Goal: Transaction & Acquisition: Purchase product/service

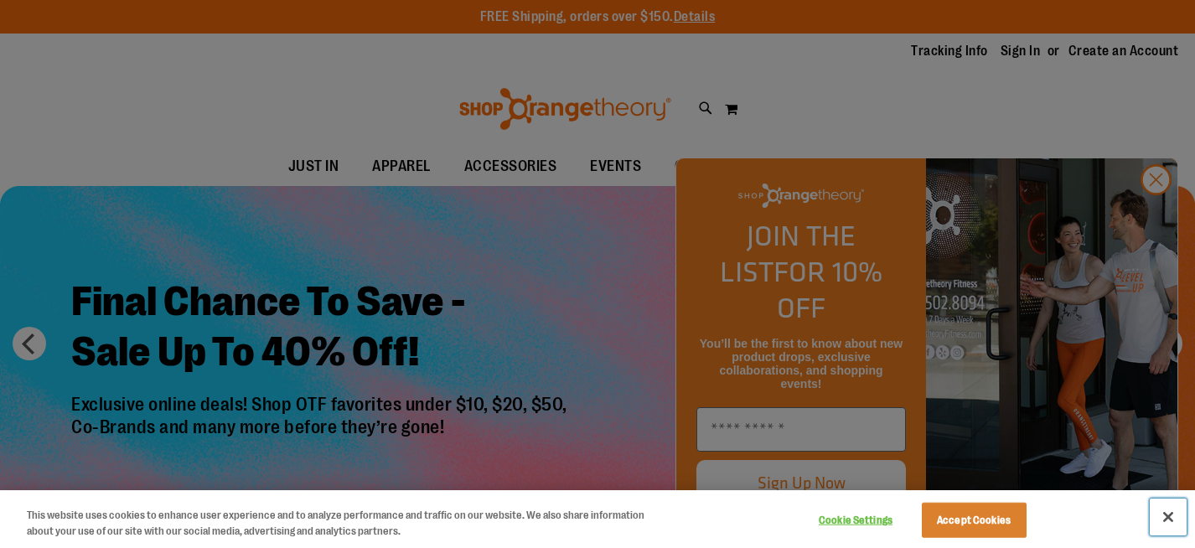
click at [1169, 517] on button "Close" at bounding box center [1167, 516] width 37 height 37
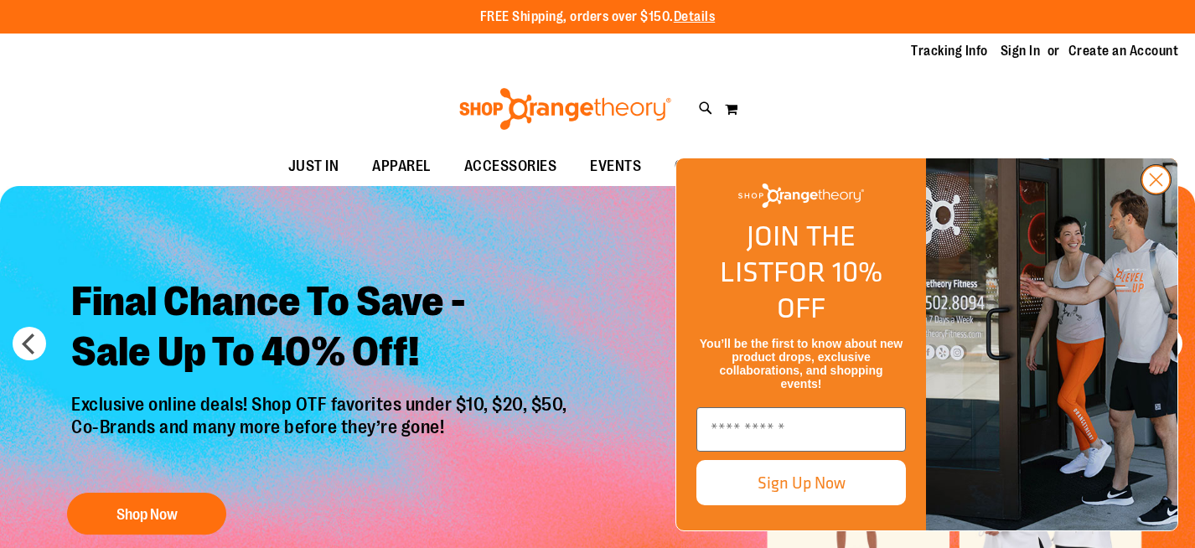
click at [1159, 186] on icon "Close dialog" at bounding box center [1156, 180] width 12 height 12
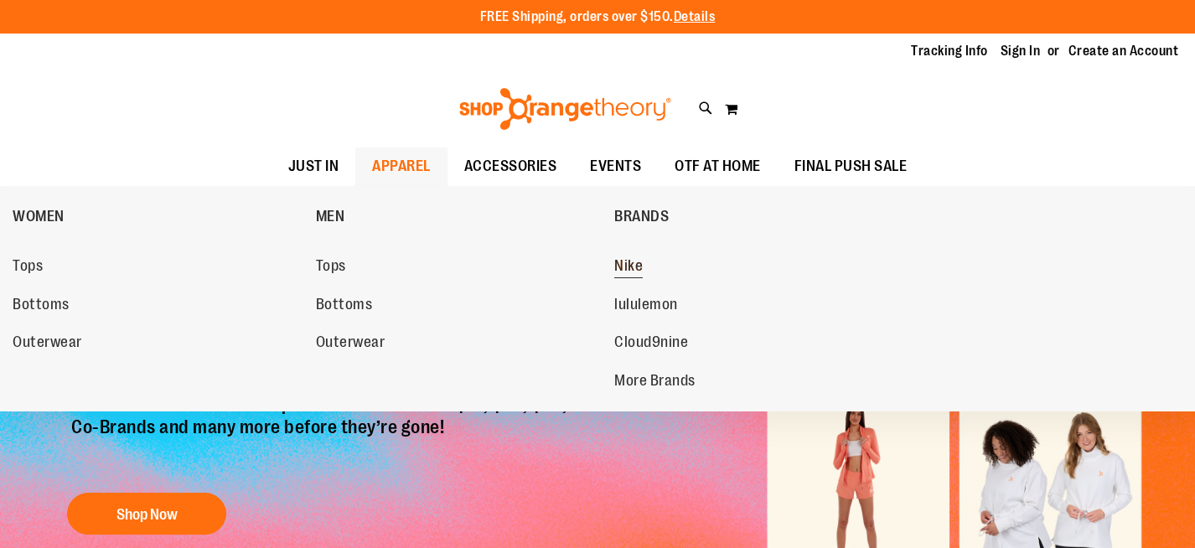
click at [628, 267] on span "Nike" at bounding box center [628, 267] width 28 height 21
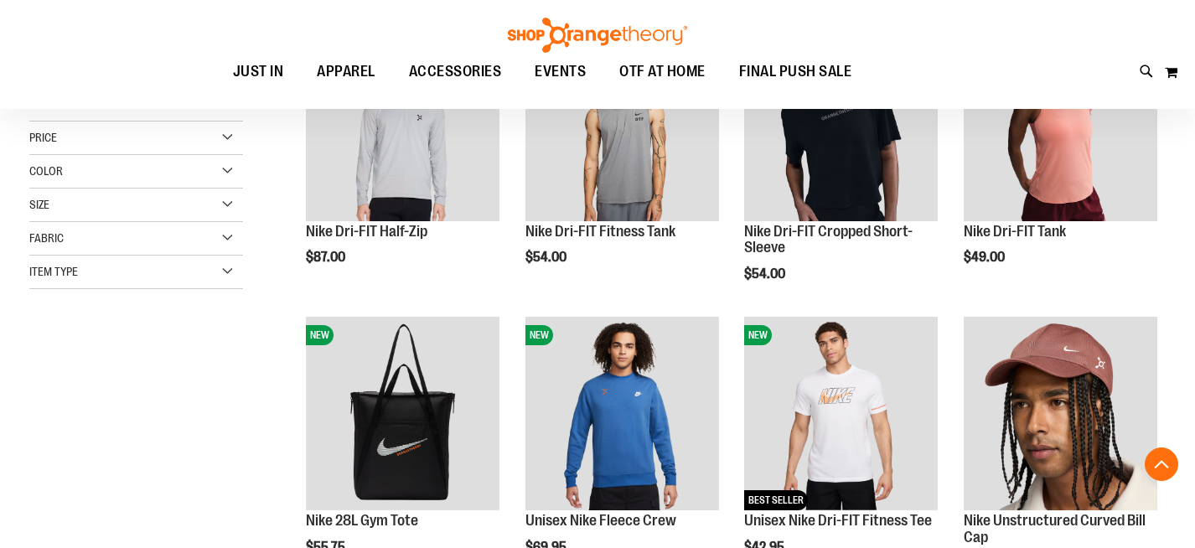
scroll to position [315, 0]
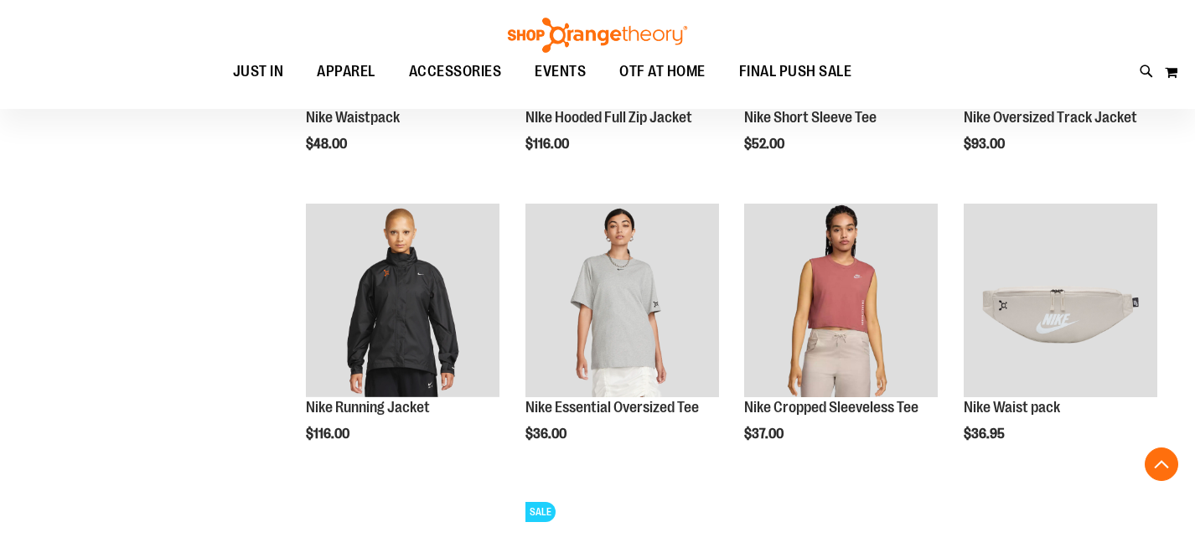
scroll to position [1011, 0]
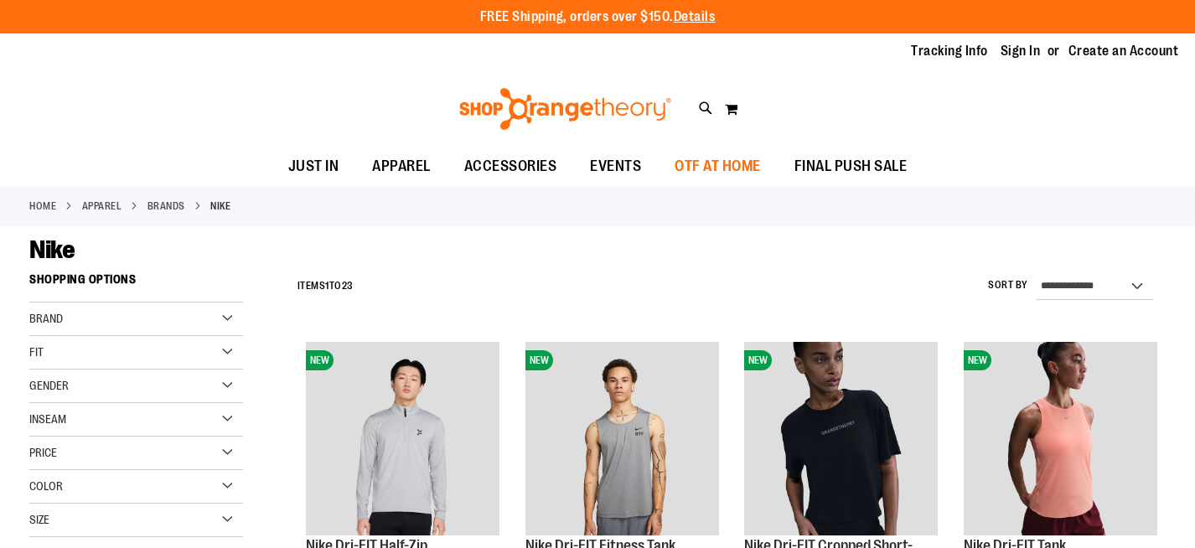
click at [726, 164] on span "OTF AT HOME" at bounding box center [717, 166] width 86 height 38
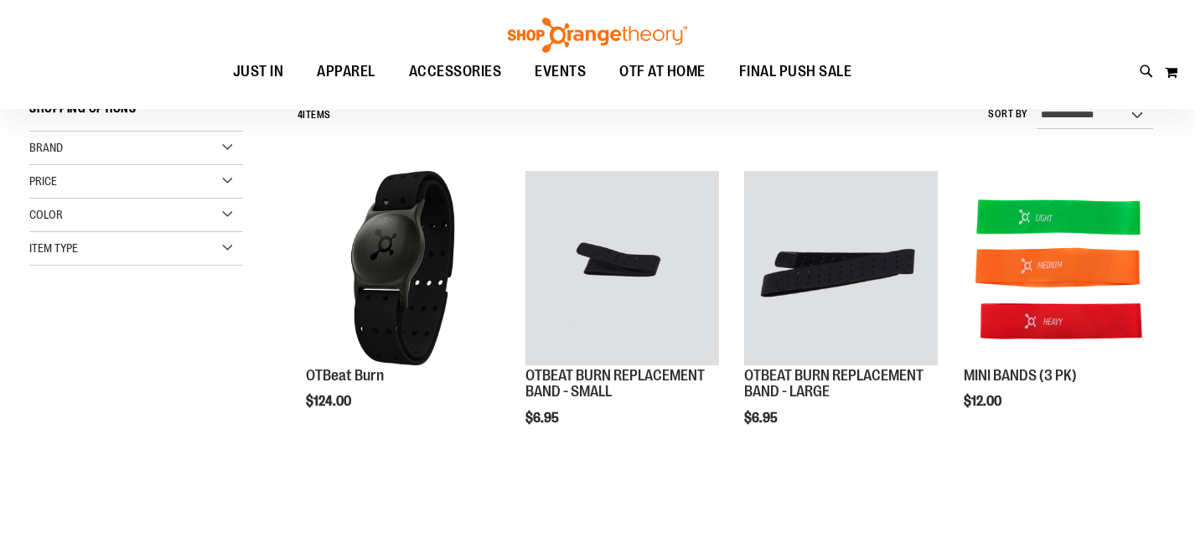
scroll to position [166, 0]
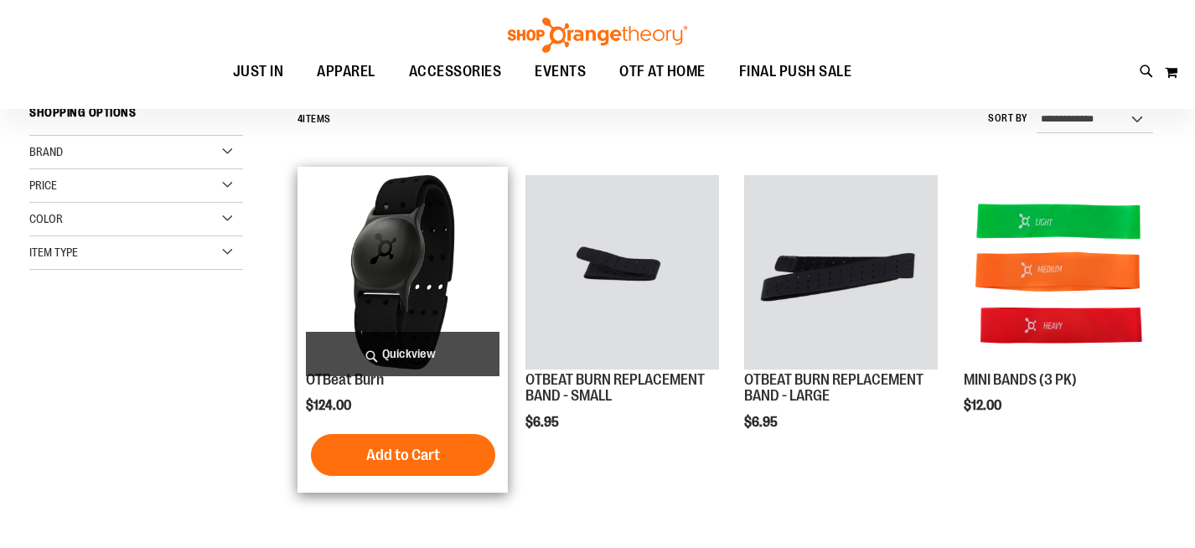
click at [419, 219] on img "product" at bounding box center [403, 272] width 194 height 194
